Goal: Check status: Check status

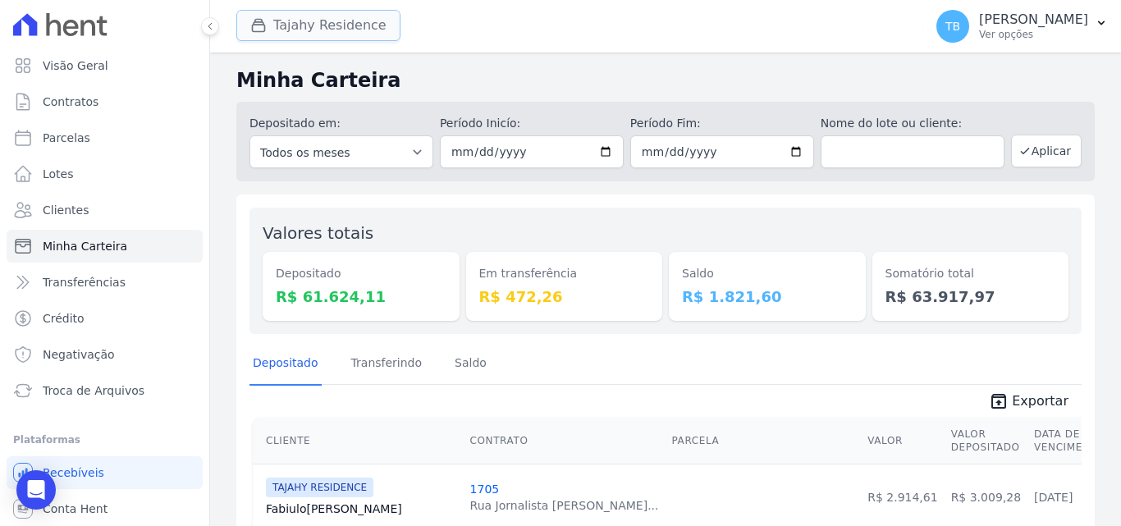
click at [289, 34] on button "Tajahy Residence" at bounding box center [318, 25] width 164 height 31
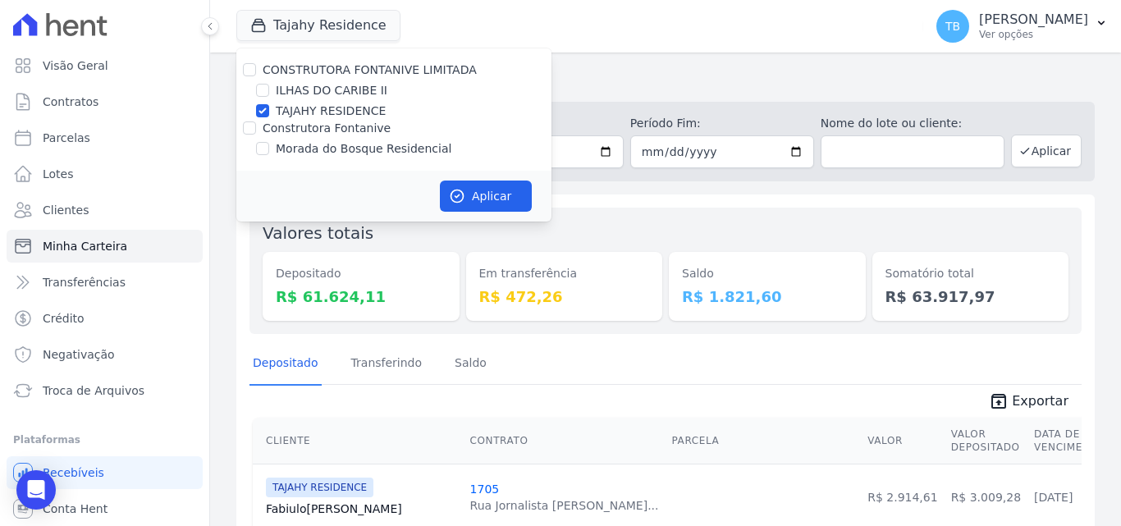
click at [289, 96] on label "ILHAS DO CARIBE II" at bounding box center [332, 90] width 112 height 17
click at [269, 96] on input "ILHAS DO CARIBE II" at bounding box center [262, 90] width 13 height 13
checkbox input "true"
click at [258, 92] on input "ILHAS DO CARIBE II" at bounding box center [262, 90] width 13 height 13
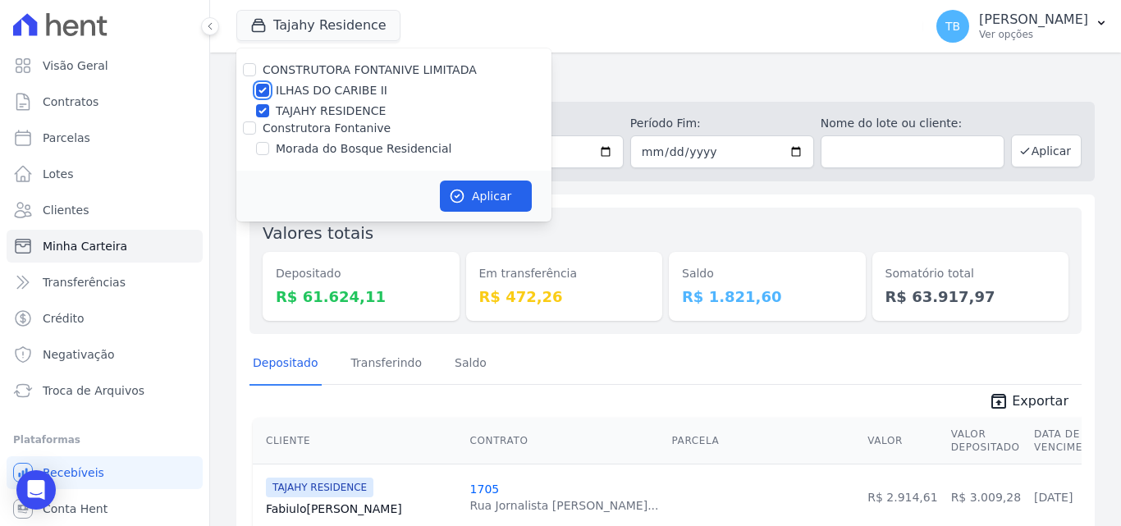
checkbox input "false"
click at [268, 112] on input "TAJAHY RESIDENCE" at bounding box center [262, 110] width 13 height 13
checkbox input "false"
click at [249, 128] on input "Construtora Fontanive" at bounding box center [249, 127] width 13 height 13
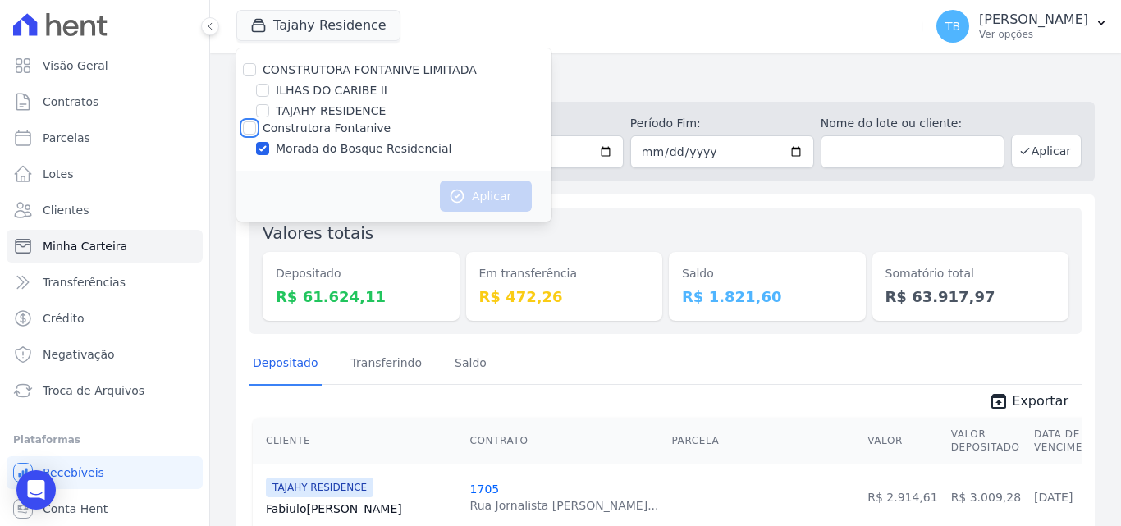
checkbox input "true"
click at [496, 188] on button "Aplicar" at bounding box center [486, 195] width 92 height 31
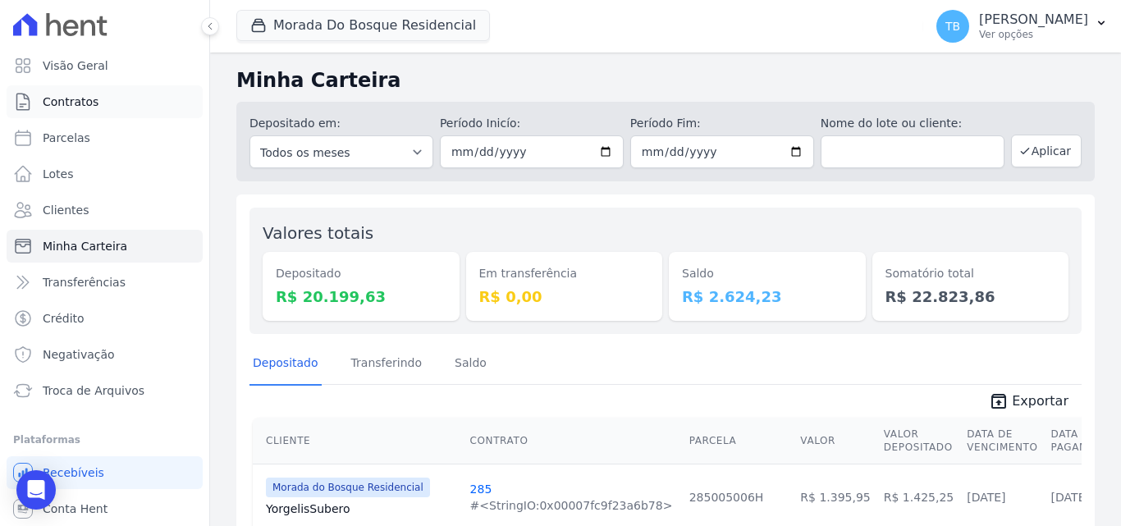
click at [106, 90] on link "Contratos" at bounding box center [105, 101] width 196 height 33
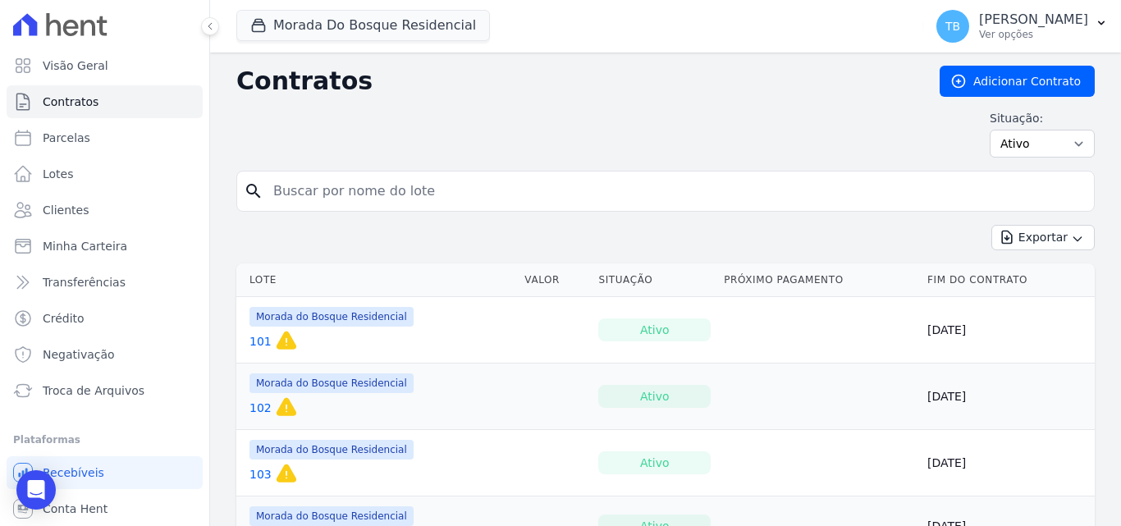
click at [299, 186] on input "search" at bounding box center [675, 191] width 824 height 33
click at [93, 135] on link "Parcelas" at bounding box center [105, 137] width 196 height 33
select select
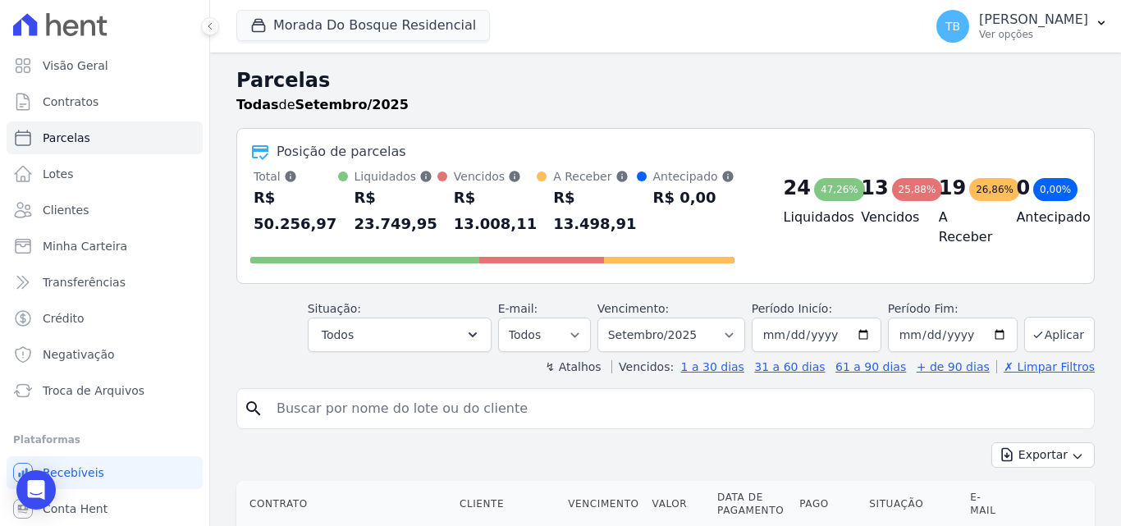
click at [339, 413] on input "search" at bounding box center [677, 408] width 820 height 33
type input "79"
select select
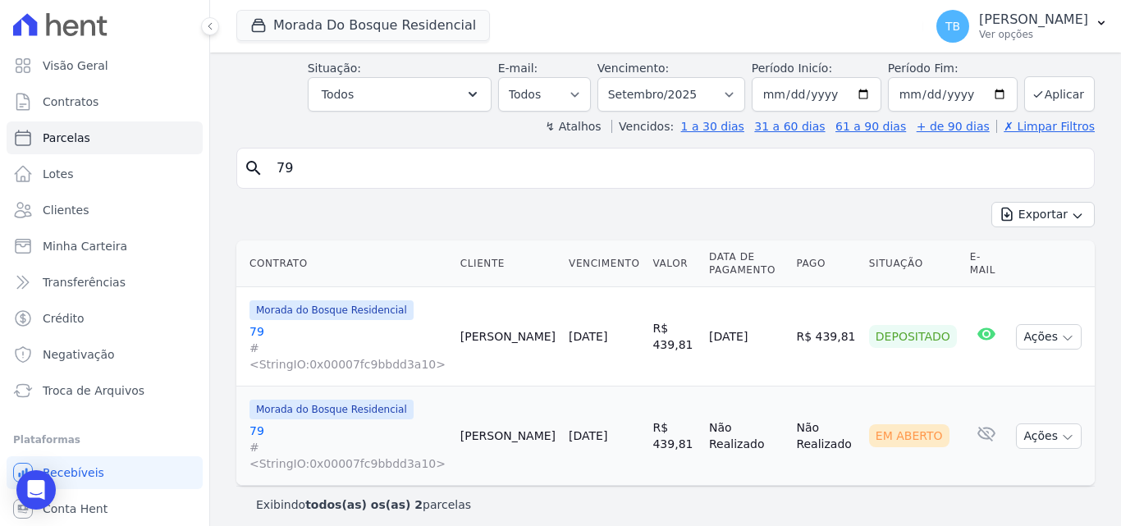
scroll to position [82, 0]
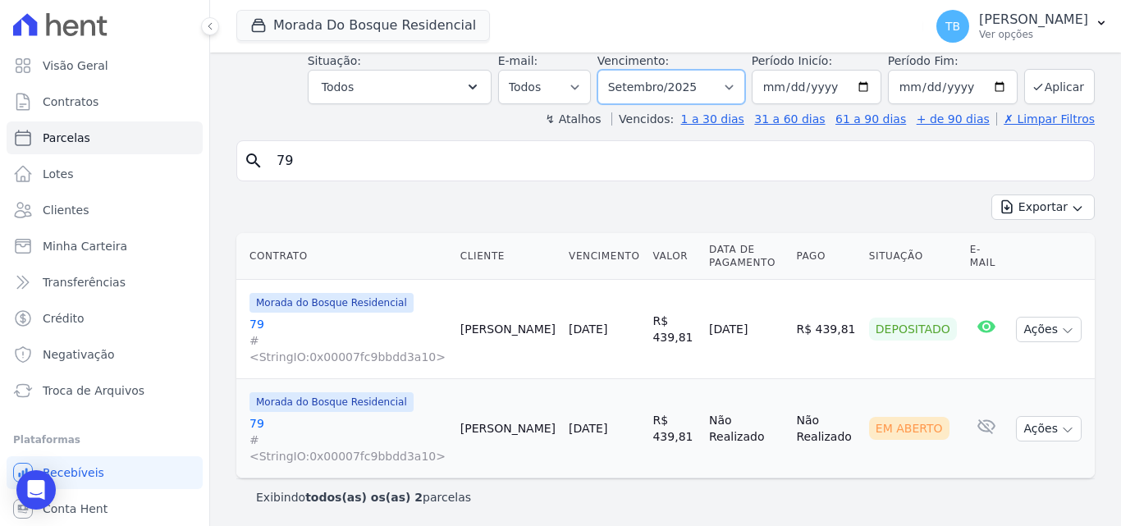
click at [698, 87] on select "Filtrar por período ──────── Todos os meses Janeiro/2024 Fevereiro/2024 Março/2…" at bounding box center [671, 87] width 148 height 34
select select "07/2025"
click at [608, 70] on select "Filtrar por período ──────── Todos os meses Janeiro/2024 Fevereiro/2024 Março/2…" at bounding box center [671, 87] width 148 height 34
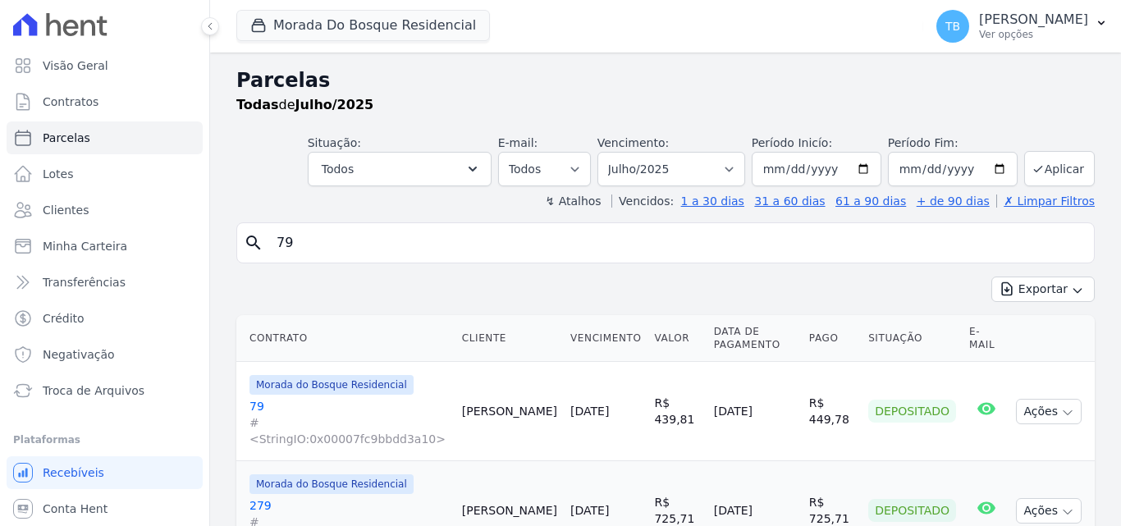
select select
drag, startPoint x: 333, startPoint y: 242, endPoint x: 252, endPoint y: 233, distance: 81.7
click at [252, 233] on div "search 79" at bounding box center [665, 242] width 858 height 41
click at [345, 244] on input "search" at bounding box center [677, 242] width 820 height 33
click at [263, 192] on header "Parcelas Todas de Julho/2025 Situação: Agendado Em Aberto Pago Processando Canc…" at bounding box center [665, 138] width 858 height 144
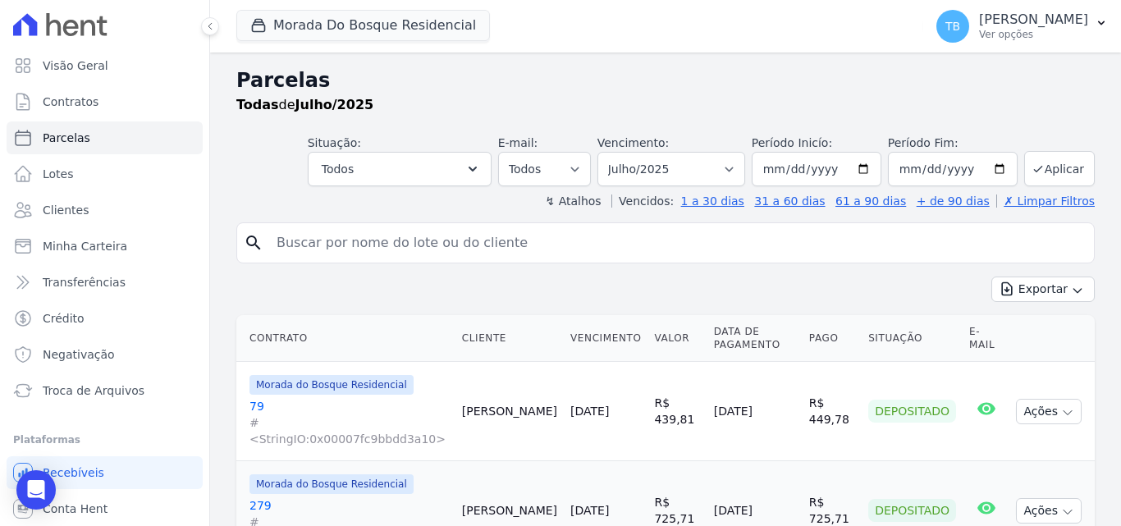
click at [306, 254] on input "search" at bounding box center [677, 242] width 820 height 33
click at [310, 244] on input "search" at bounding box center [677, 242] width 820 height 33
type input "293"
select select
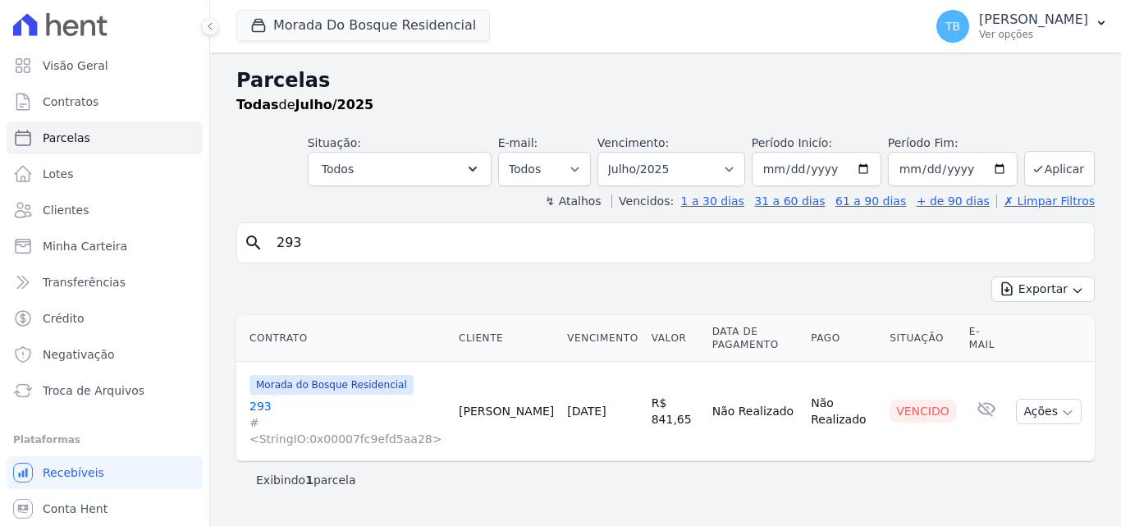
click at [340, 223] on div "search 293" at bounding box center [665, 242] width 858 height 41
click at [250, 397] on td "Morada do Bosque Residencial 293 #<StringIO:0x00007fc9efd5aa28>" at bounding box center [344, 411] width 216 height 99
click at [258, 398] on link "293 #<StringIO:0x00007fc9efd5aa28>" at bounding box center [347, 422] width 196 height 49
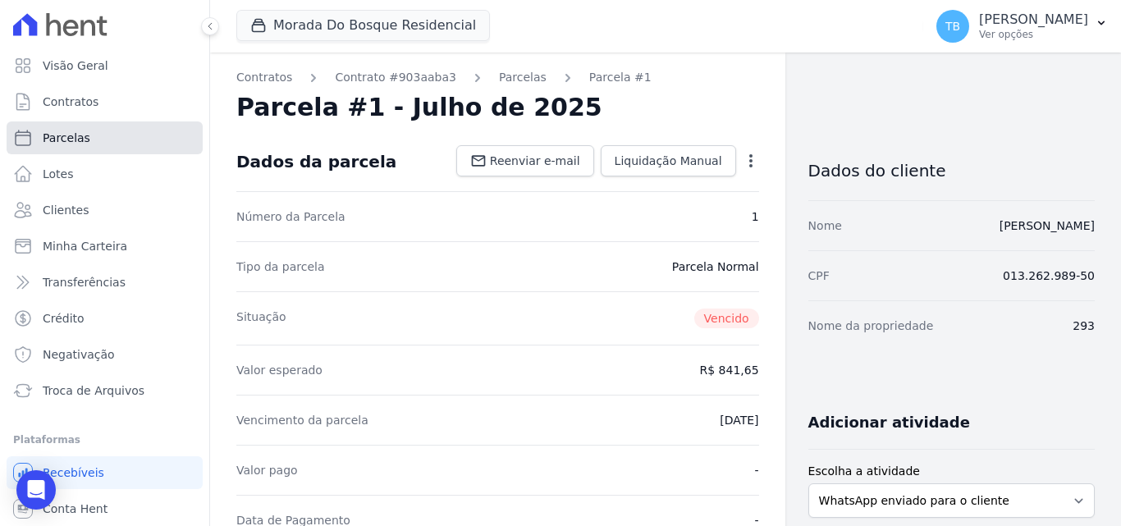
click at [71, 138] on span "Parcelas" at bounding box center [67, 138] width 48 height 16
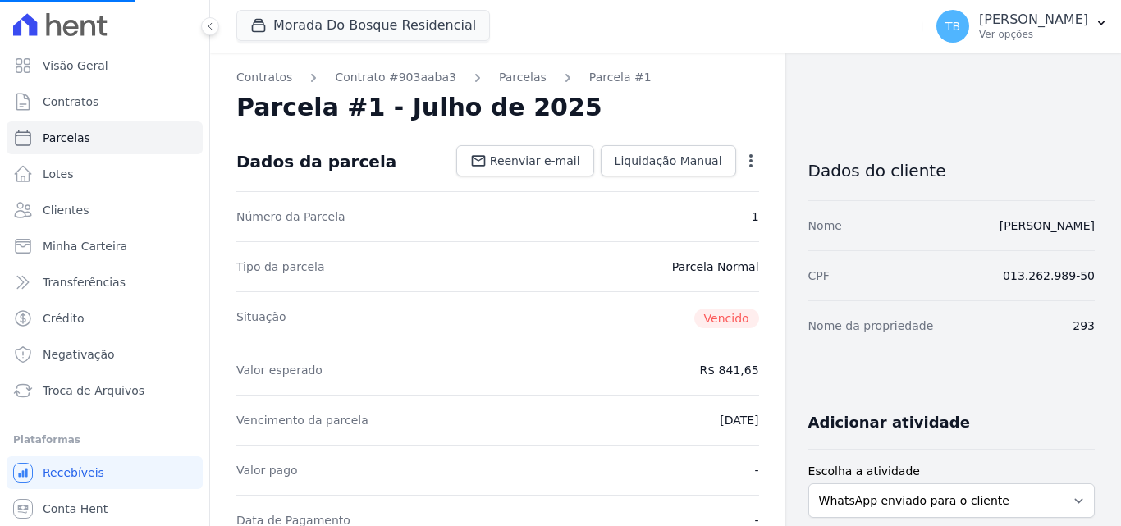
select select
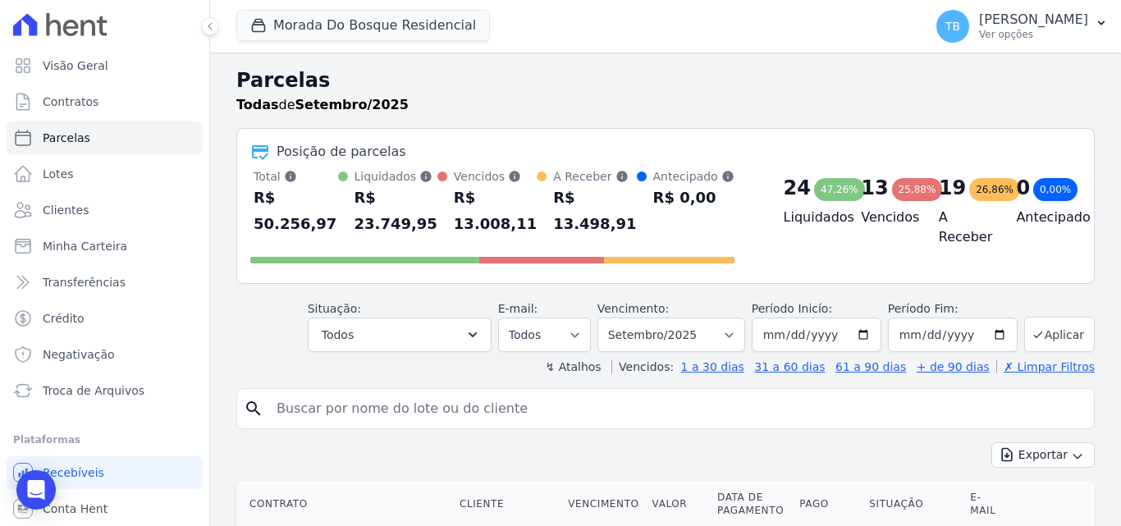
click at [304, 402] on input "search" at bounding box center [677, 408] width 820 height 33
type input "293"
select select
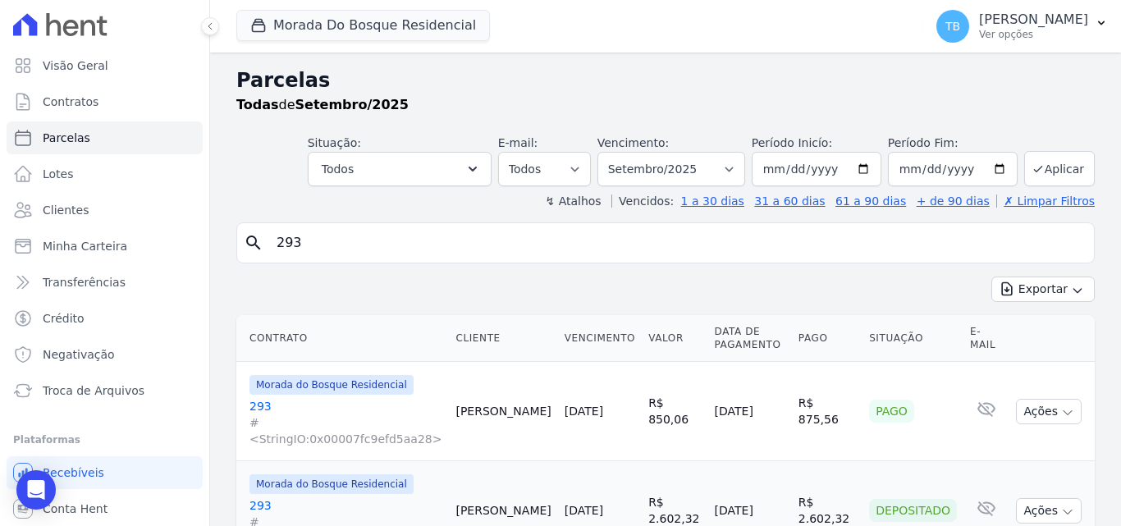
scroll to position [283, 0]
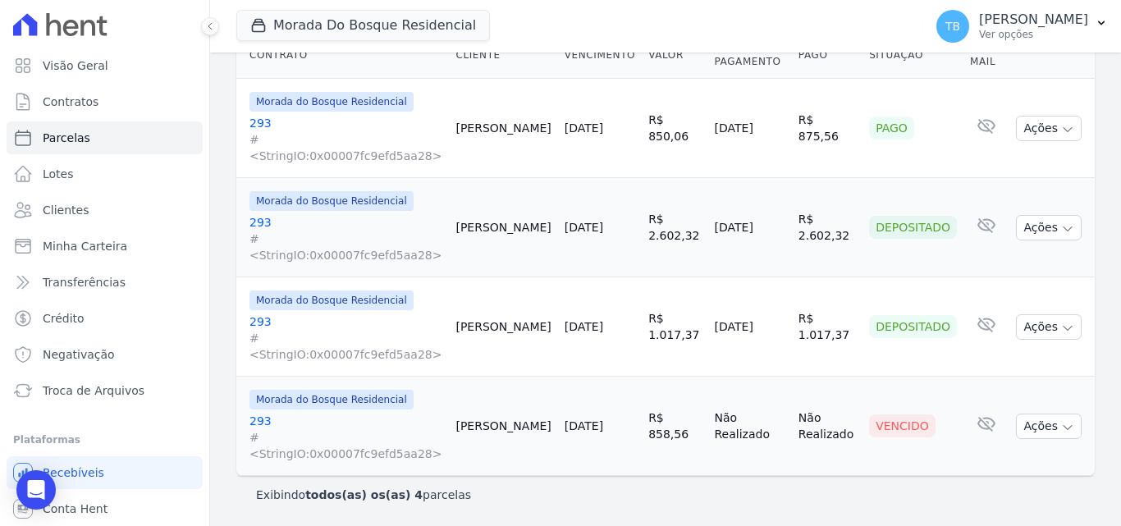
click at [792, 359] on td "R$ 1.017,37" at bounding box center [827, 326] width 71 height 99
click at [564, 324] on link "[DATE]" at bounding box center [583, 326] width 39 height 13
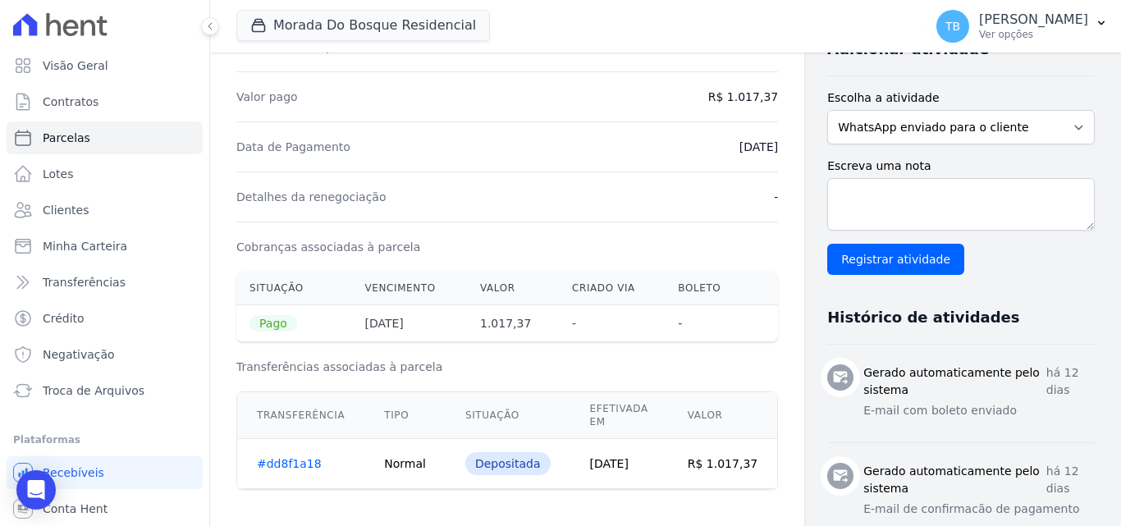
scroll to position [148, 0]
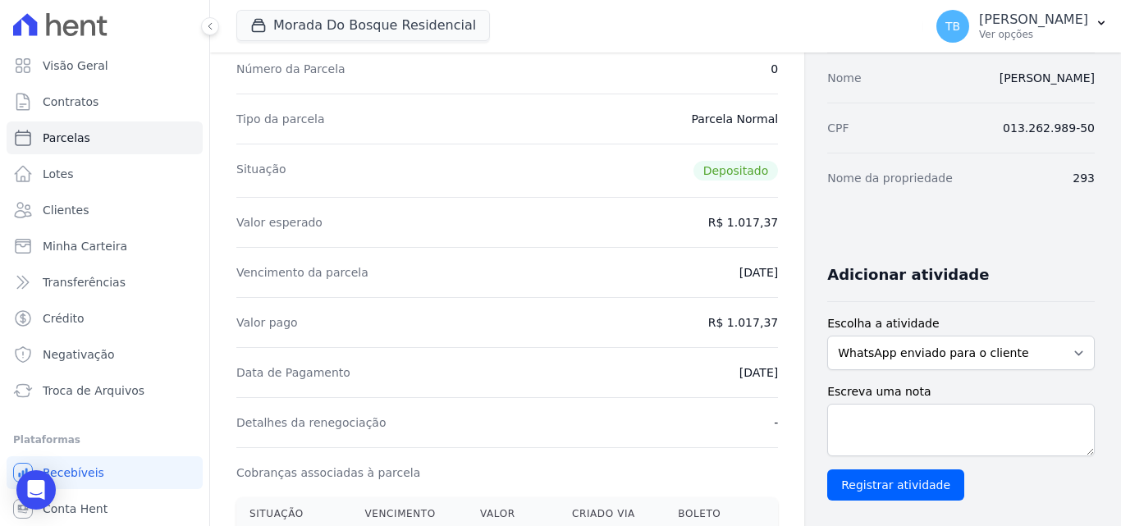
select select
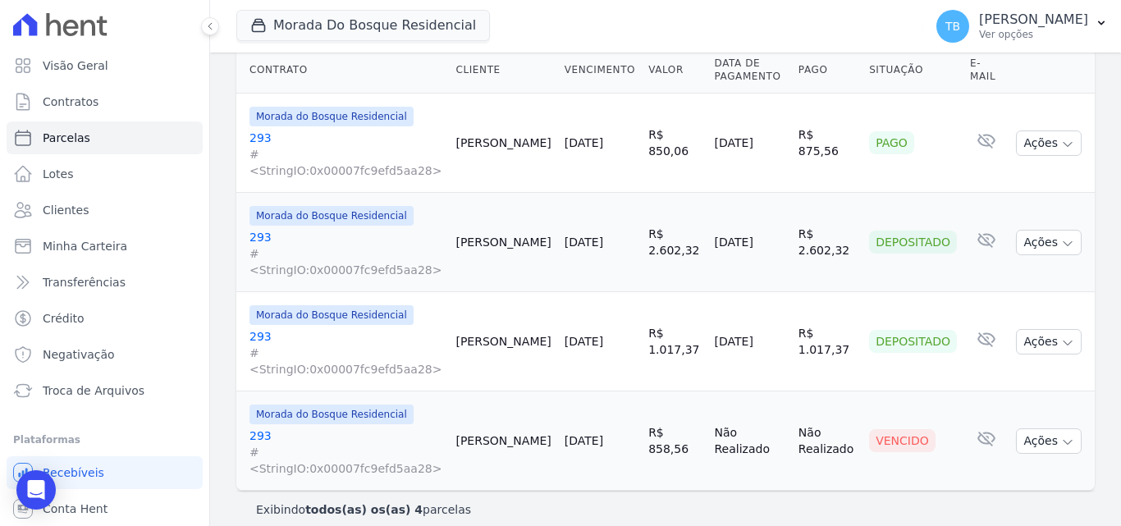
scroll to position [283, 0]
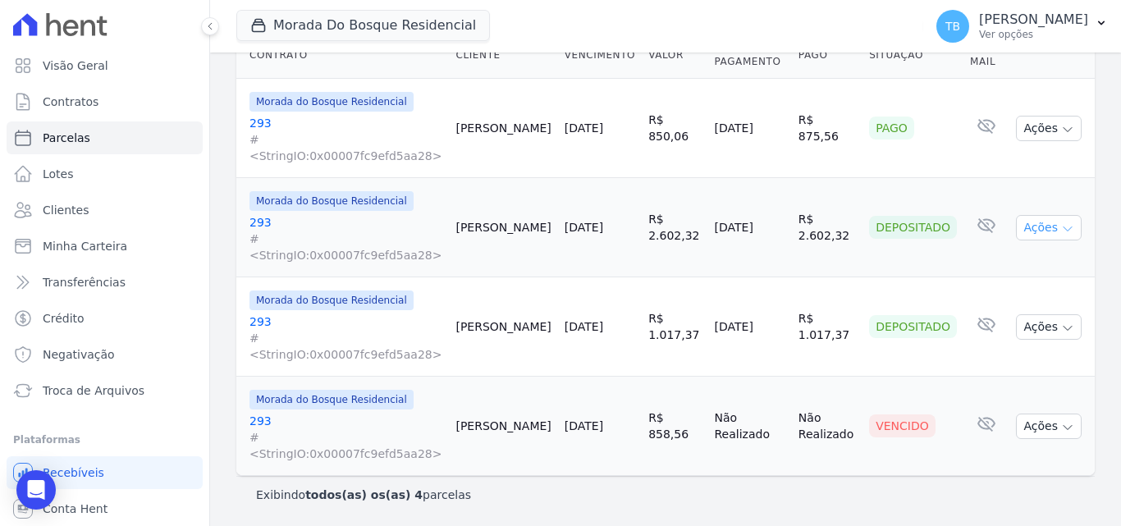
click at [1025, 225] on button "Ações" at bounding box center [1049, 227] width 66 height 25
click at [999, 267] on link "Ver boleto" at bounding box center [1042, 265] width 158 height 30
click at [869, 274] on td "Depositado" at bounding box center [912, 227] width 101 height 99
click at [1016, 325] on button "Ações" at bounding box center [1049, 326] width 66 height 25
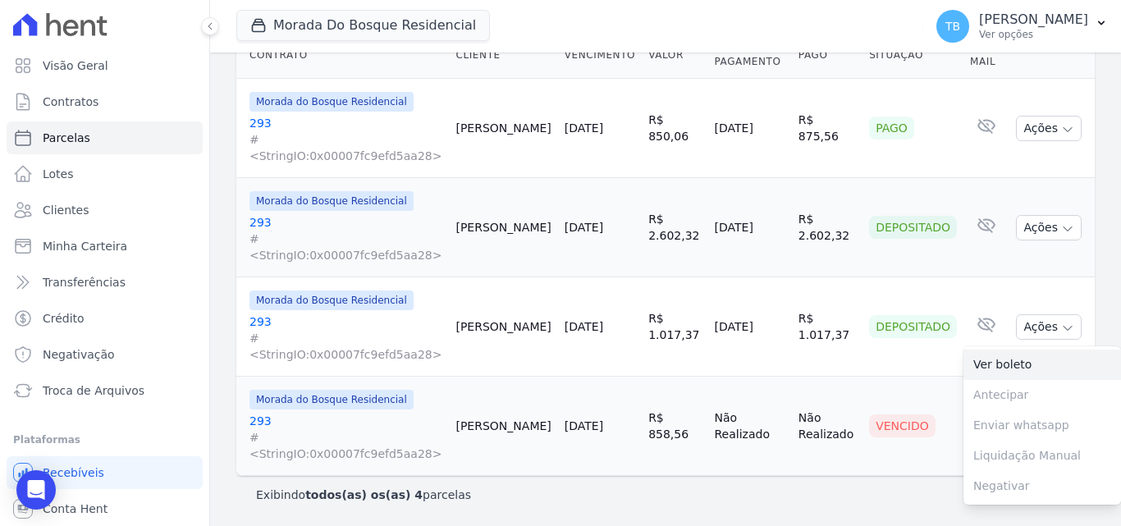
click at [980, 358] on link "Ver boleto" at bounding box center [1042, 364] width 158 height 30
